Goal: Information Seeking & Learning: Find specific fact

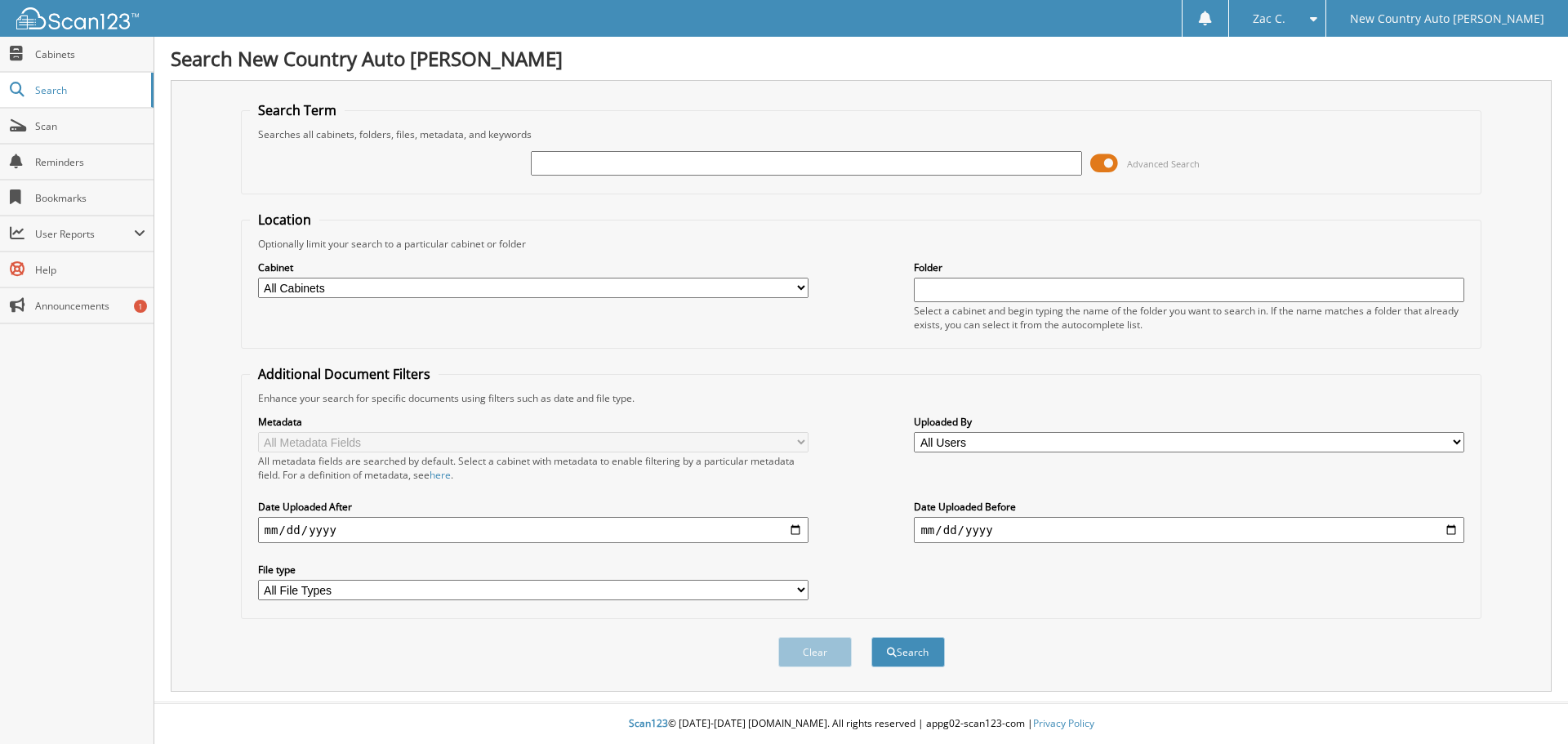
click at [567, 161] on input "text" at bounding box center [806, 163] width 551 height 24
type input "quarles"
click at [871, 637] on button "Search" at bounding box center [908, 653] width 74 height 30
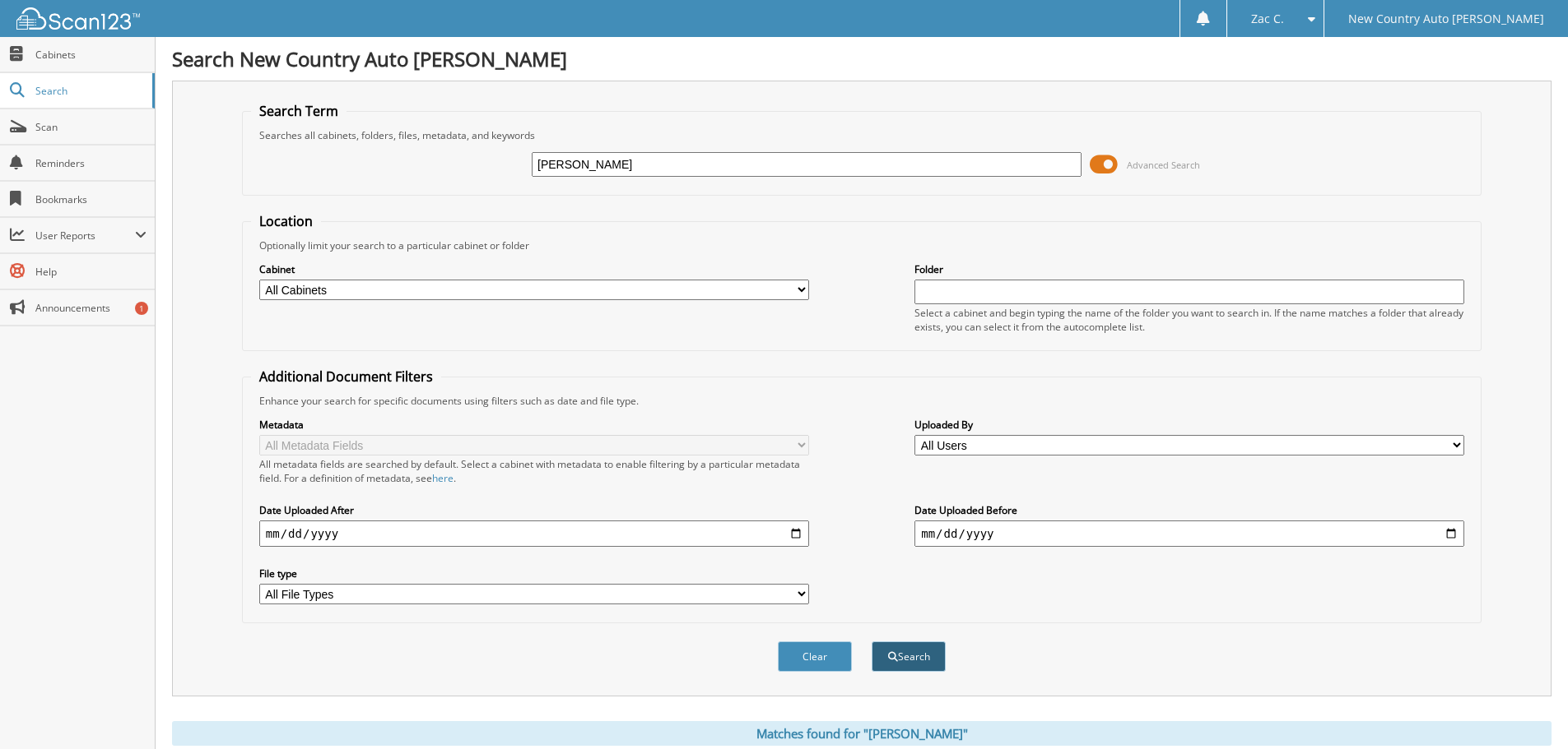
click at [925, 655] on button "Search" at bounding box center [909, 657] width 74 height 30
click at [604, 165] on input "quarles" at bounding box center [806, 164] width 550 height 24
click at [588, 163] on input "quarles" at bounding box center [806, 164] width 550 height 24
click at [984, 163] on input "q" at bounding box center [806, 164] width 550 height 24
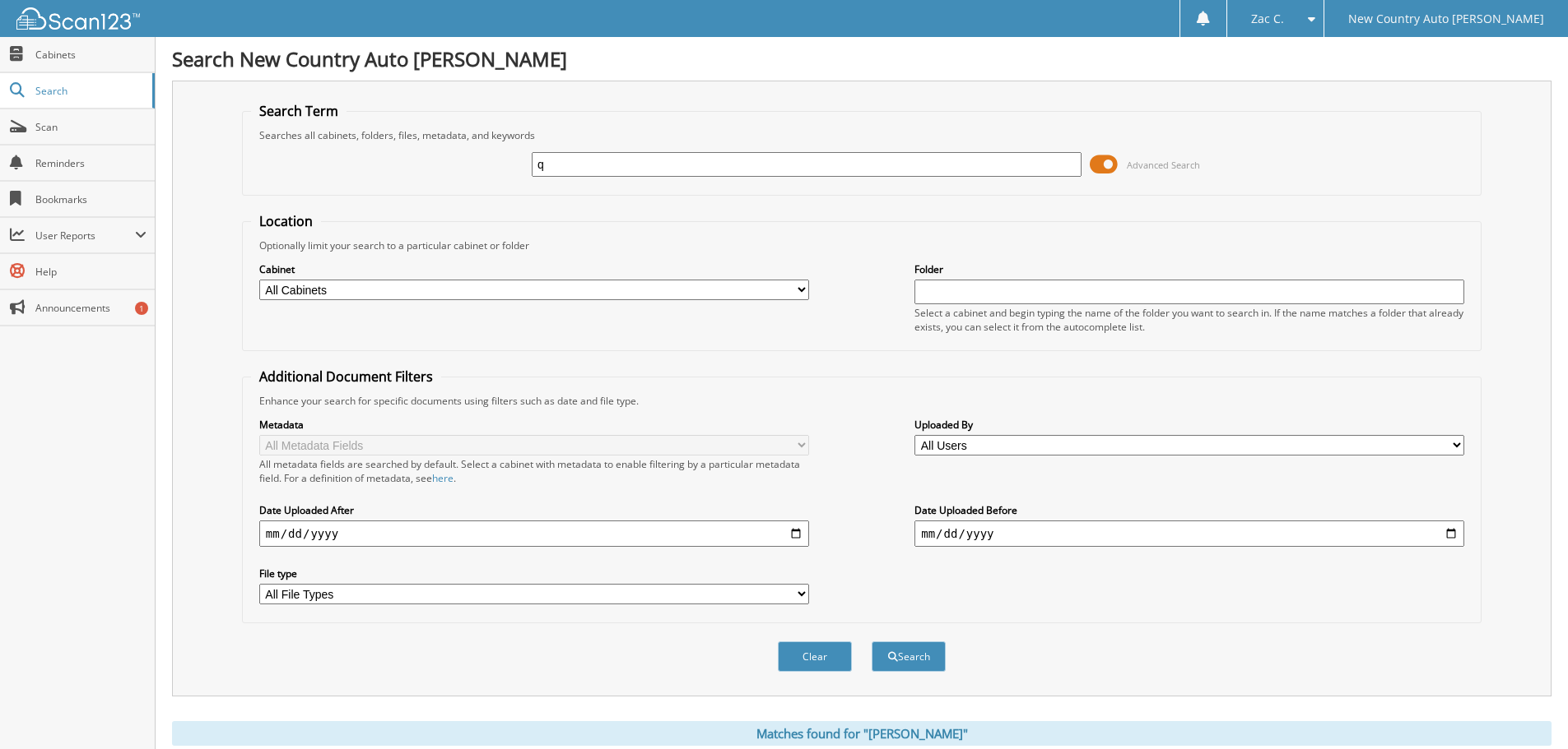
type input "q"
click at [872, 642] on button "Search" at bounding box center [909, 657] width 74 height 30
drag, startPoint x: 647, startPoint y: 155, endPoint x: 572, endPoint y: 168, distance: 76.1
click at [504, 172] on div "q Advanced Search" at bounding box center [862, 165] width 1222 height 45
drag, startPoint x: 59, startPoint y: 85, endPoint x: 747, endPoint y: 242, distance: 705.7
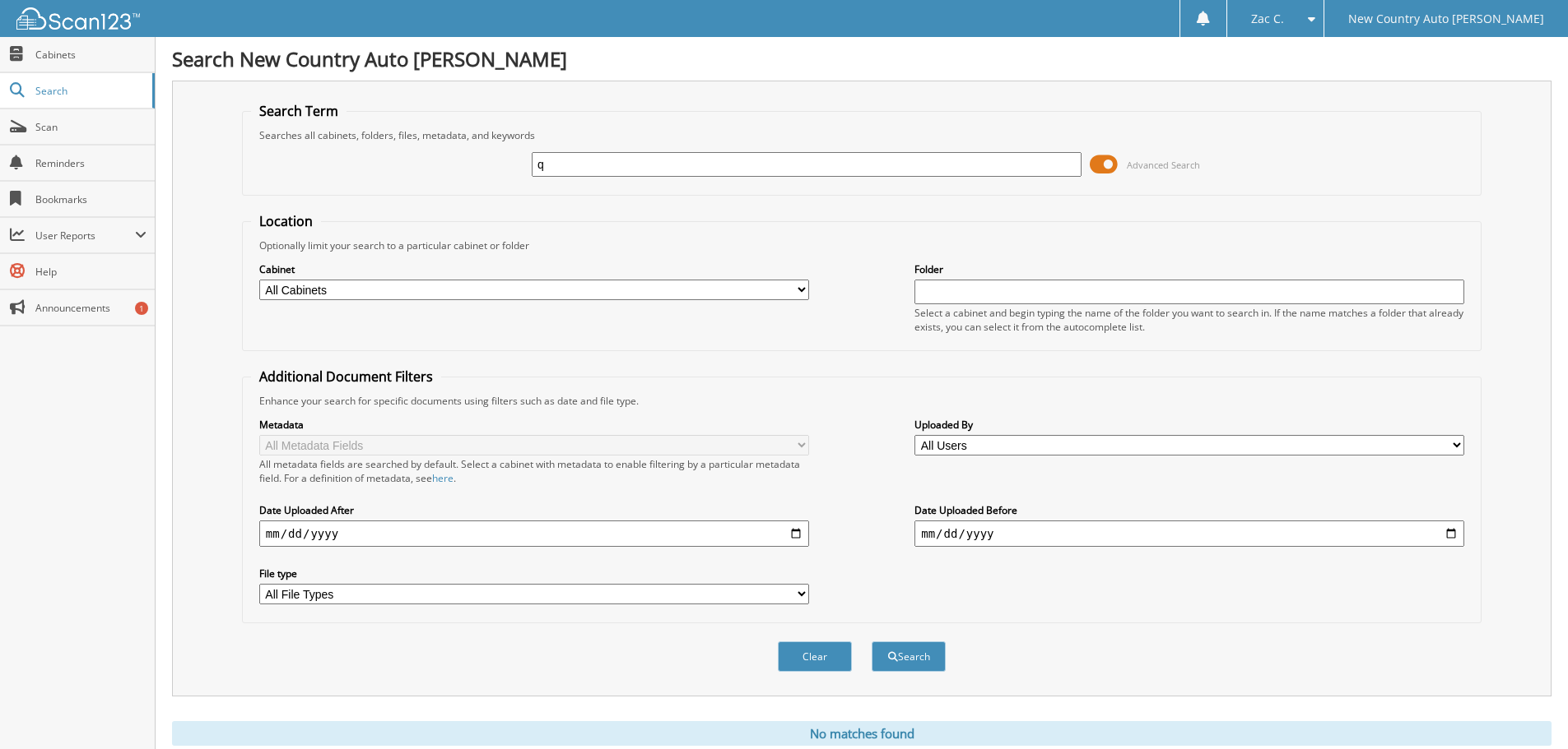
click at [60, 85] on span "Search" at bounding box center [90, 90] width 109 height 14
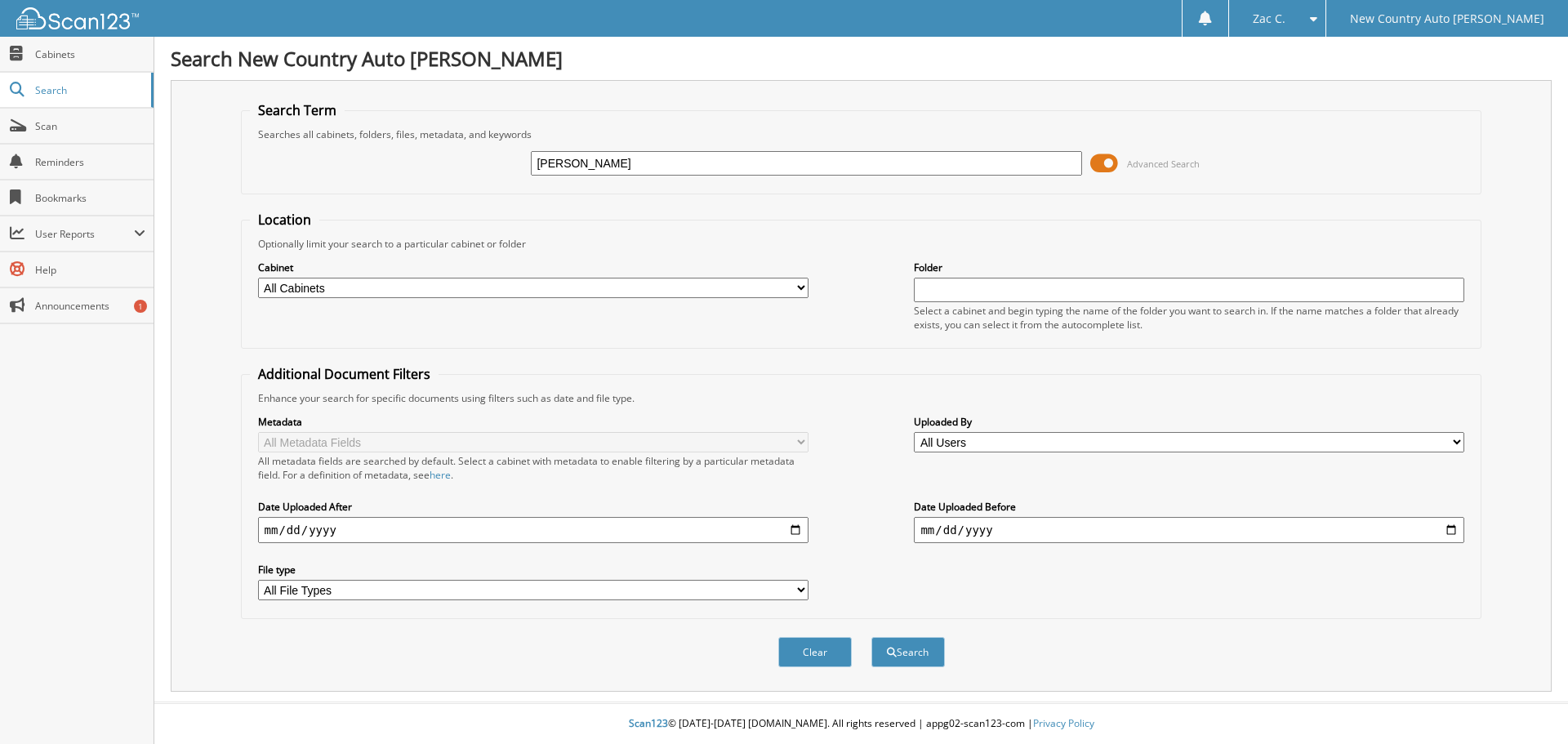
type input "Quarles"
click at [871, 637] on button "Search" at bounding box center [908, 653] width 74 height 30
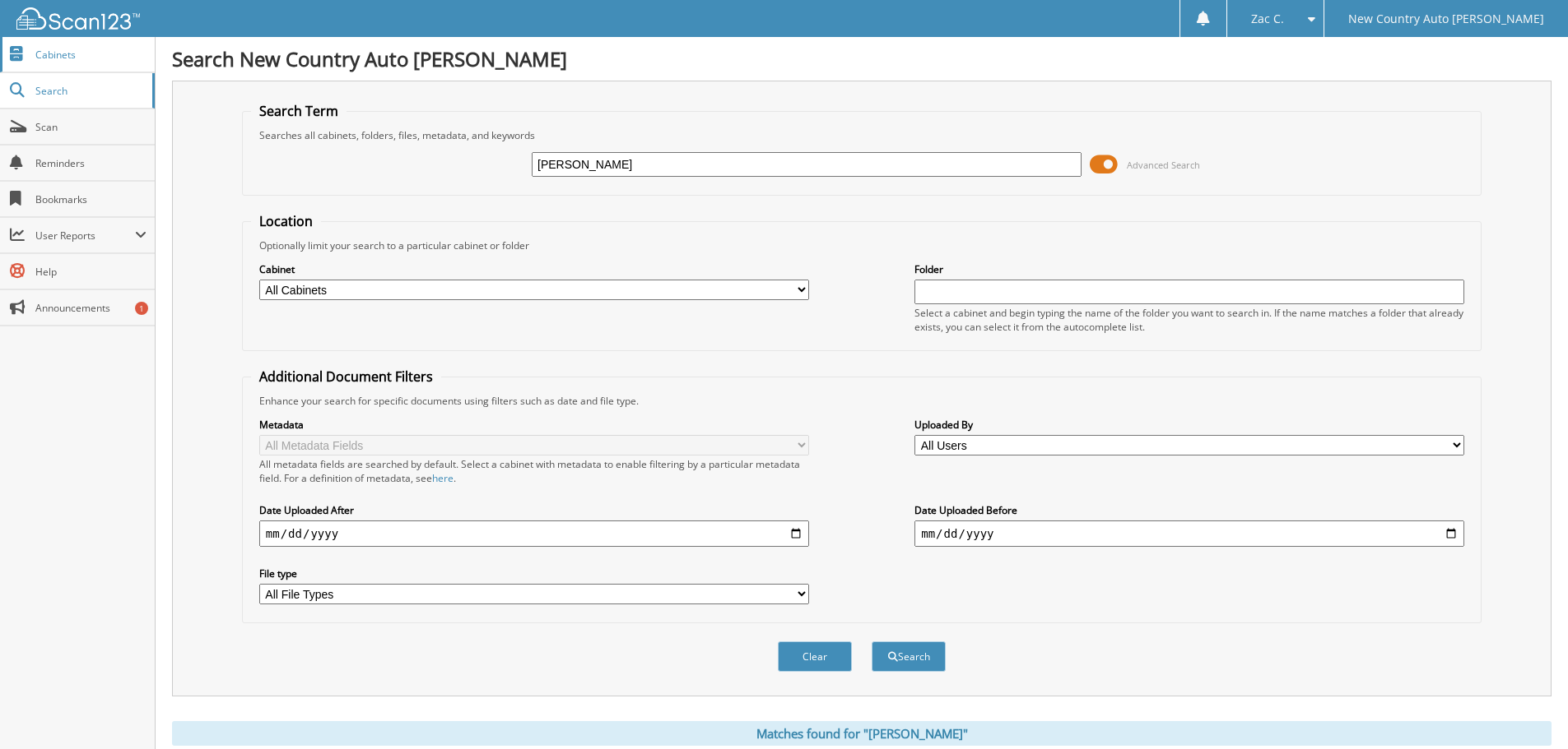
click at [47, 52] on span "Cabinets" at bounding box center [91, 54] width 112 height 14
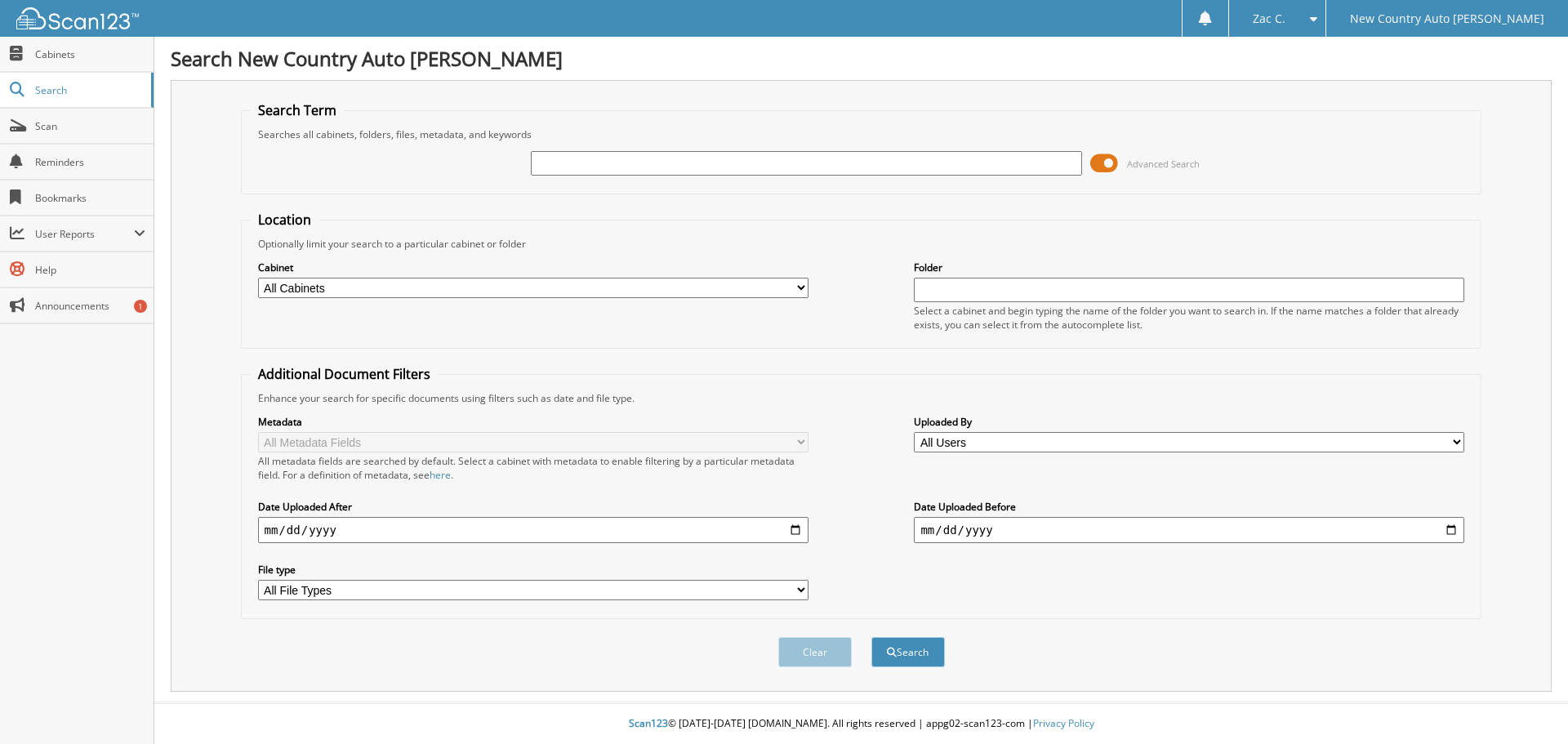
click at [563, 164] on input "text" at bounding box center [806, 163] width 551 height 24
type input "millard"
click at [871, 637] on button "Search" at bounding box center [908, 653] width 74 height 30
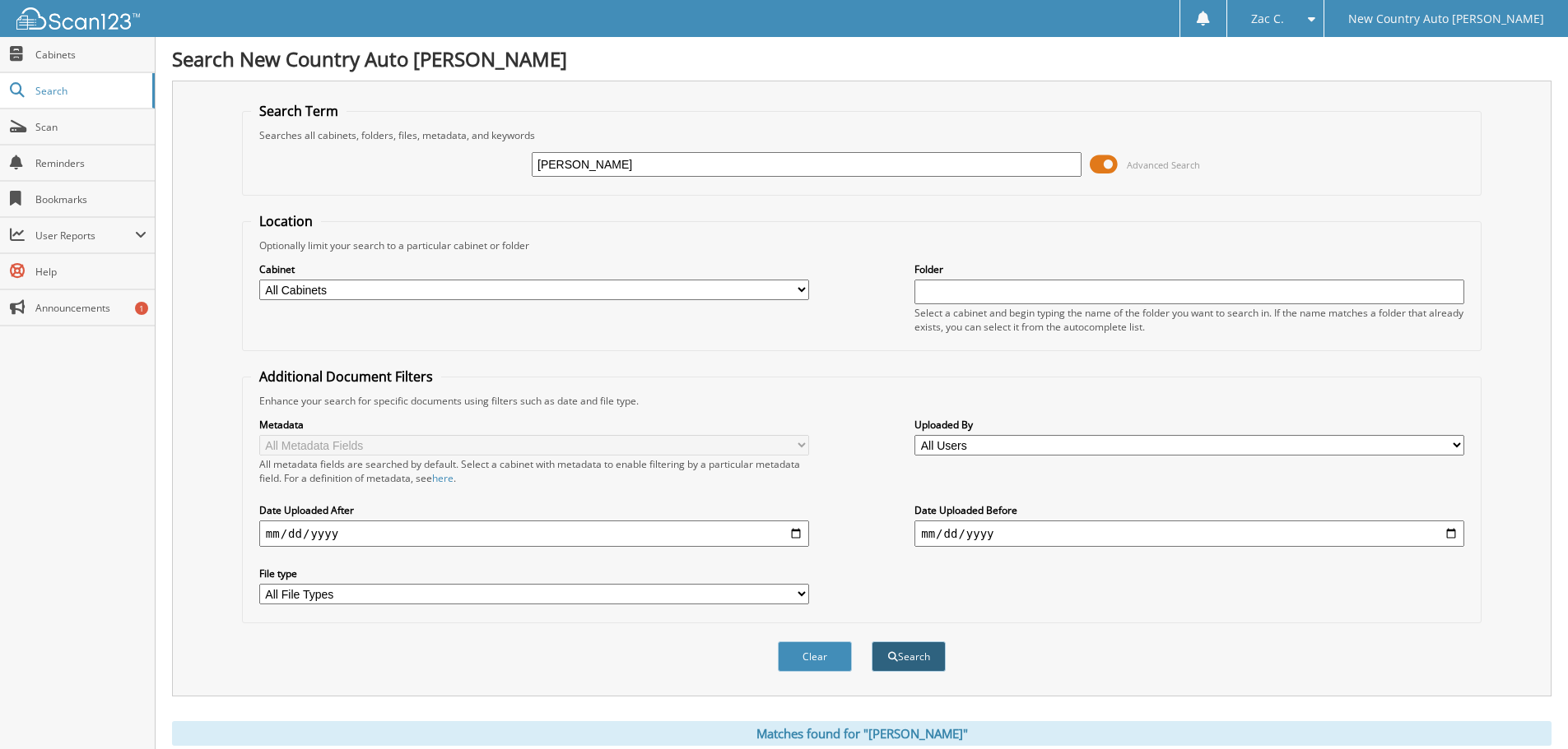
click at [914, 652] on button "Search" at bounding box center [909, 657] width 74 height 30
click at [1442, 16] on span "New Country Auto [PERSON_NAME]" at bounding box center [1446, 19] width 196 height 10
click at [1100, 157] on span at bounding box center [1103, 164] width 28 height 24
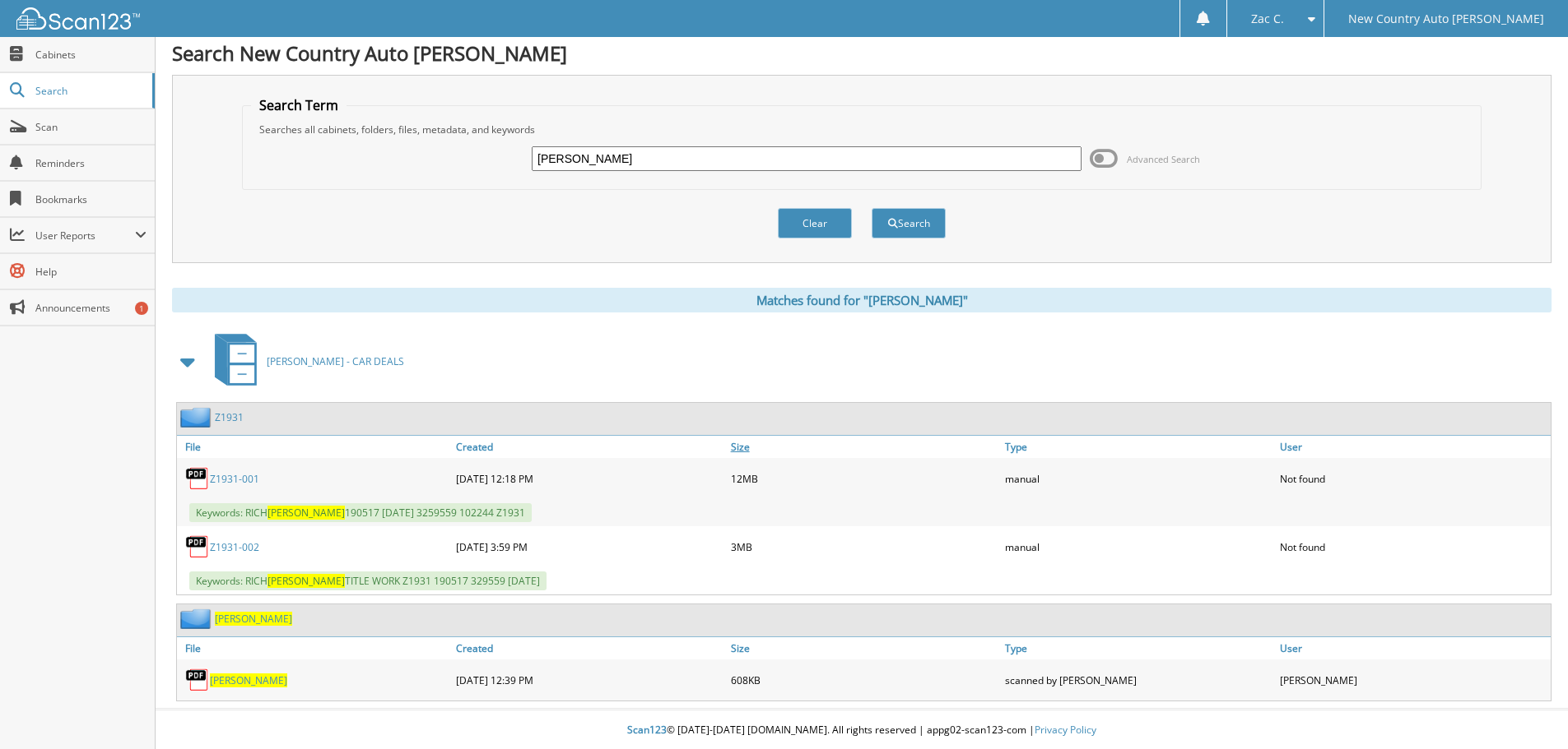
scroll to position [8, 0]
drag, startPoint x: 623, startPoint y: 159, endPoint x: 449, endPoint y: 159, distance: 174.0
click at [449, 159] on div "millard Advanced Search" at bounding box center [862, 157] width 1222 height 45
type input "quarles"
click at [872, 207] on button "Search" at bounding box center [909, 222] width 74 height 30
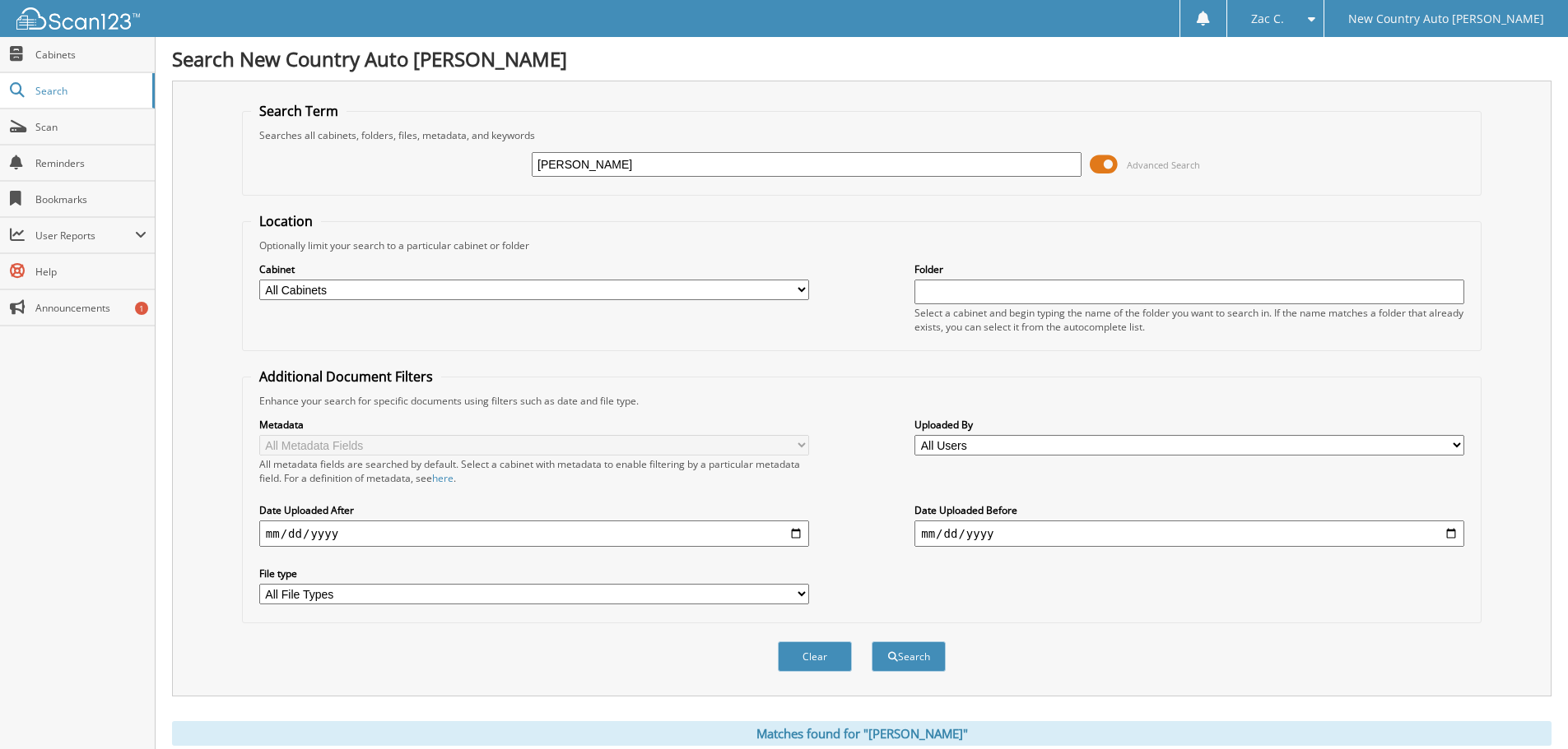
click at [1099, 163] on span at bounding box center [1103, 164] width 28 height 24
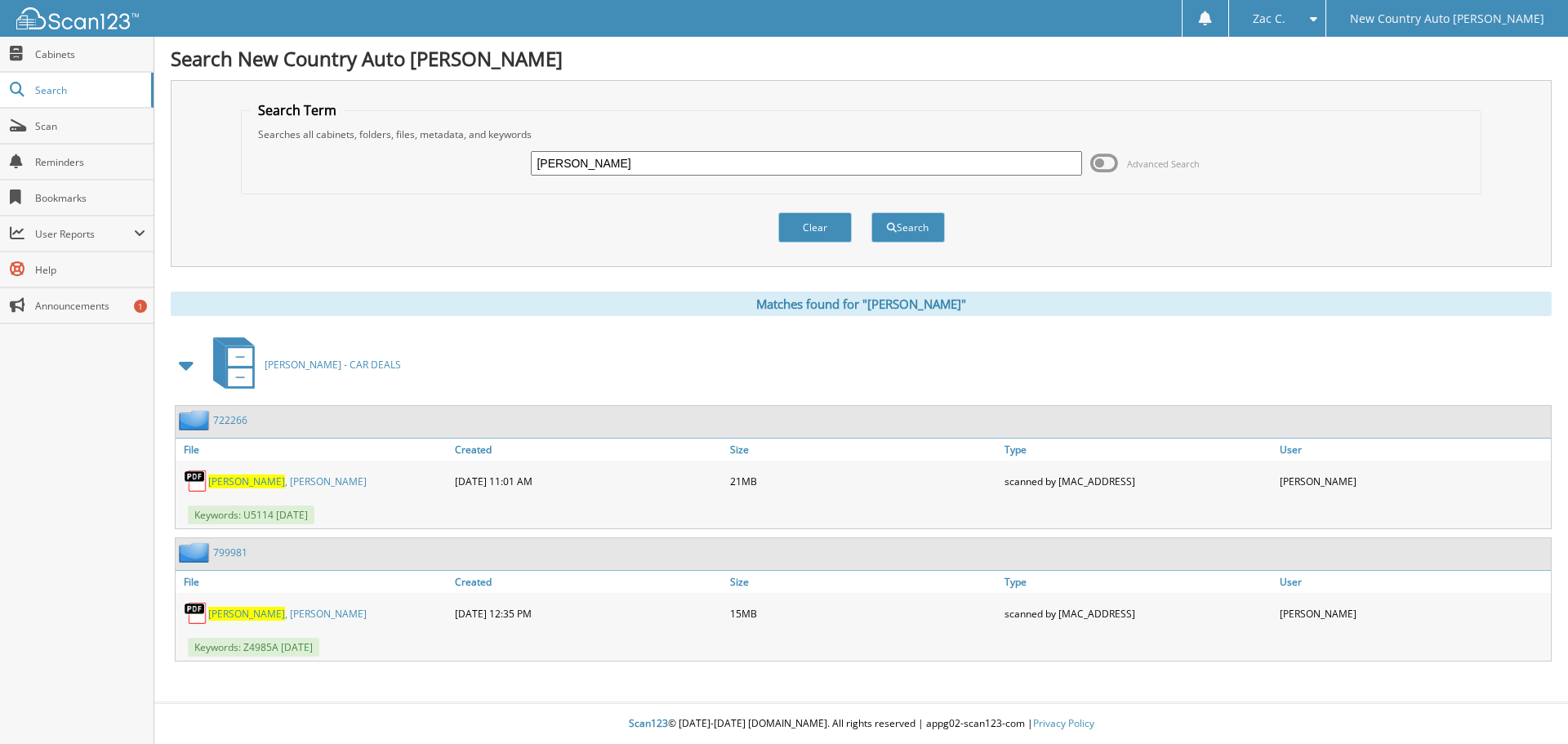
click at [203, 478] on img at bounding box center [195, 481] width 24 height 24
click at [204, 478] on img at bounding box center [195, 481] width 24 height 24
click at [225, 481] on span "[PERSON_NAME]" at bounding box center [247, 481] width 77 height 14
click at [268, 478] on link "[PERSON_NAME]" at bounding box center [287, 481] width 158 height 14
